Goal: Task Accomplishment & Management: Complete application form

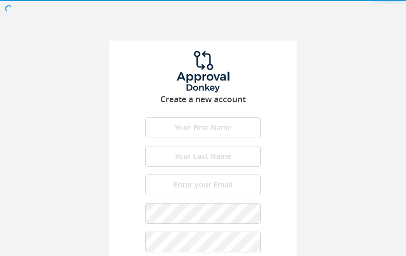
type input "sOyMDEWivSJJtaFJ"
type input "UnfrMchTQHchJ"
type input "[EMAIL_ADDRESS][DOMAIN_NAME]"
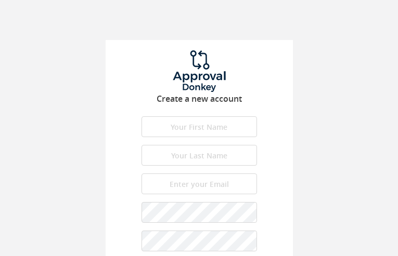
type input "nTloUFsKJvnOaZgp"
type input "nXRKrPtDlqIgCpxx"
type input "[EMAIL_ADDRESS][DOMAIN_NAME]"
